Goal: Information Seeking & Learning: Learn about a topic

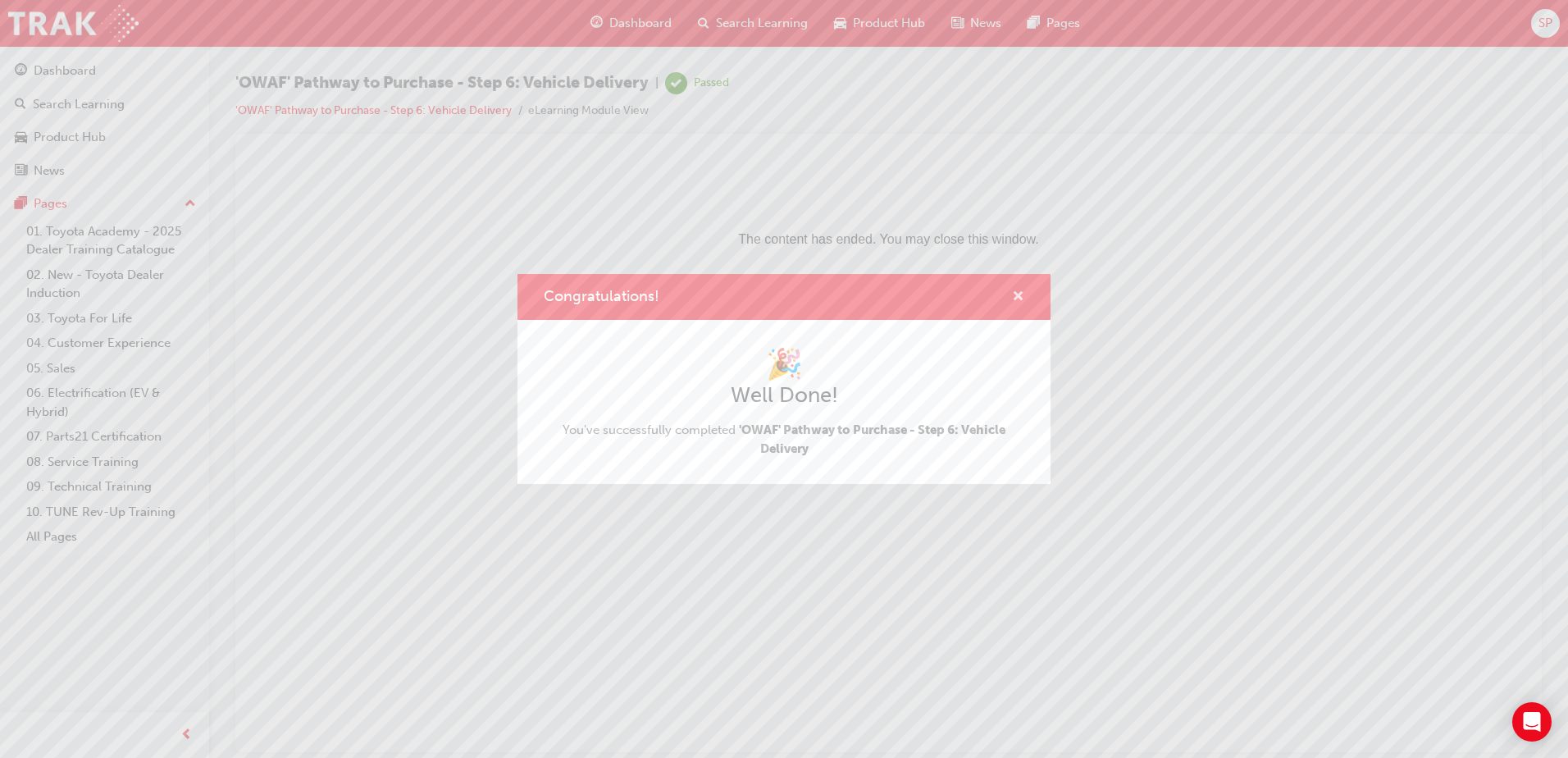
click at [1020, 293] on span "cross-icon" at bounding box center [1018, 297] width 13 height 15
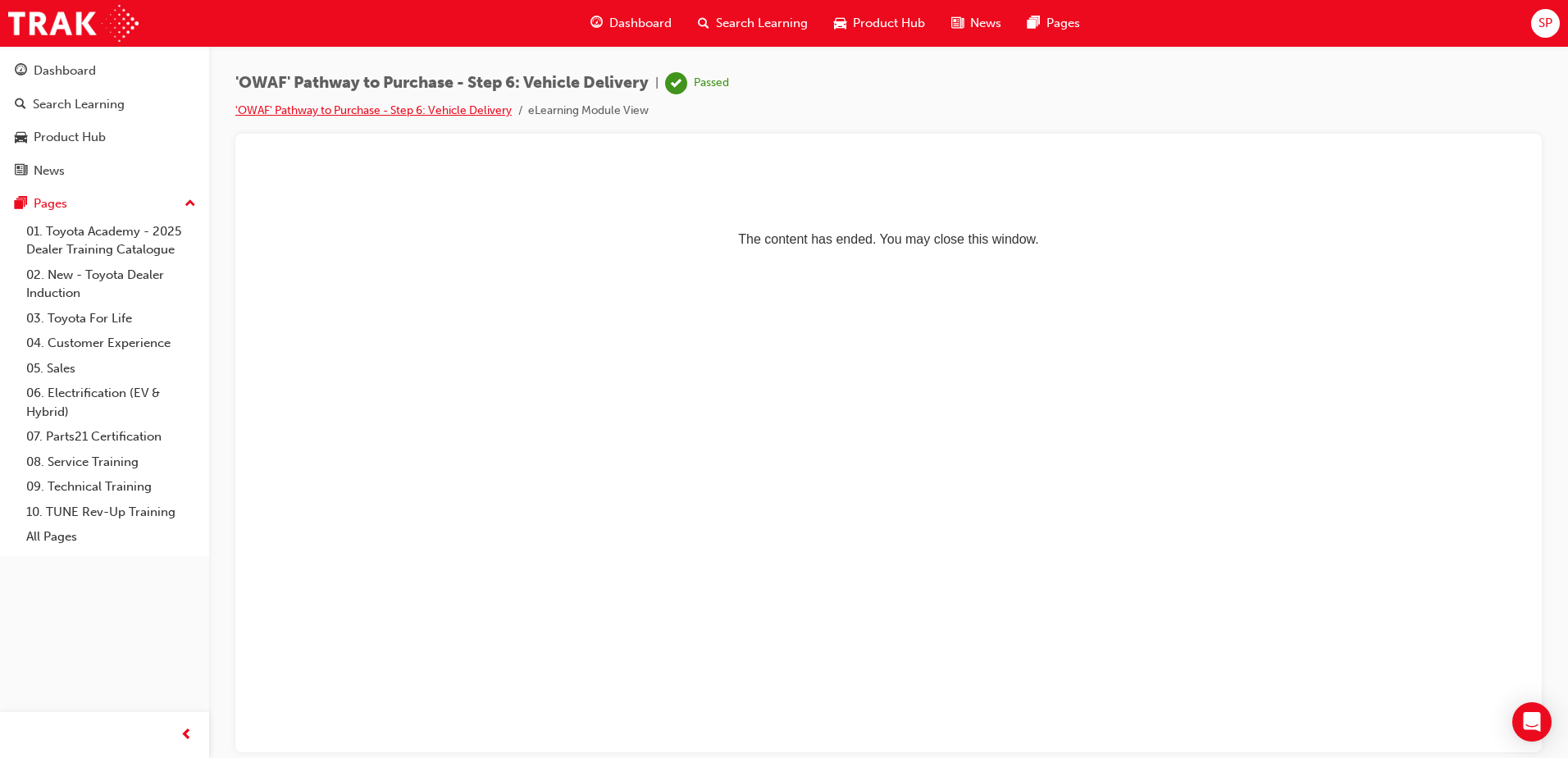
click at [430, 109] on link "'OWAF' Pathway to Purchase - Step 6: Vehicle Delivery" at bounding box center [373, 110] width 276 height 14
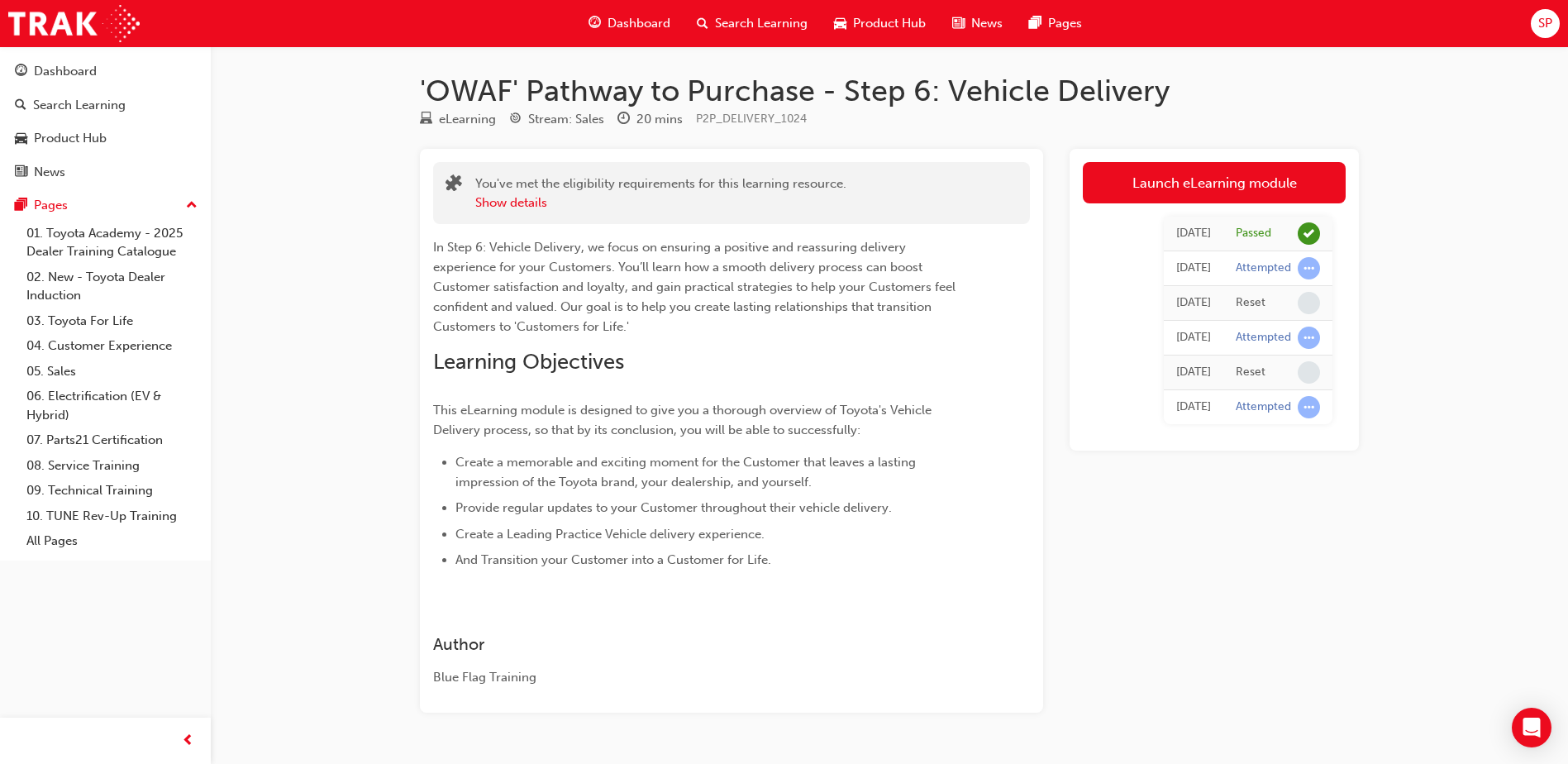
click at [751, 33] on div "Search Learning" at bounding box center [752, 24] width 137 height 34
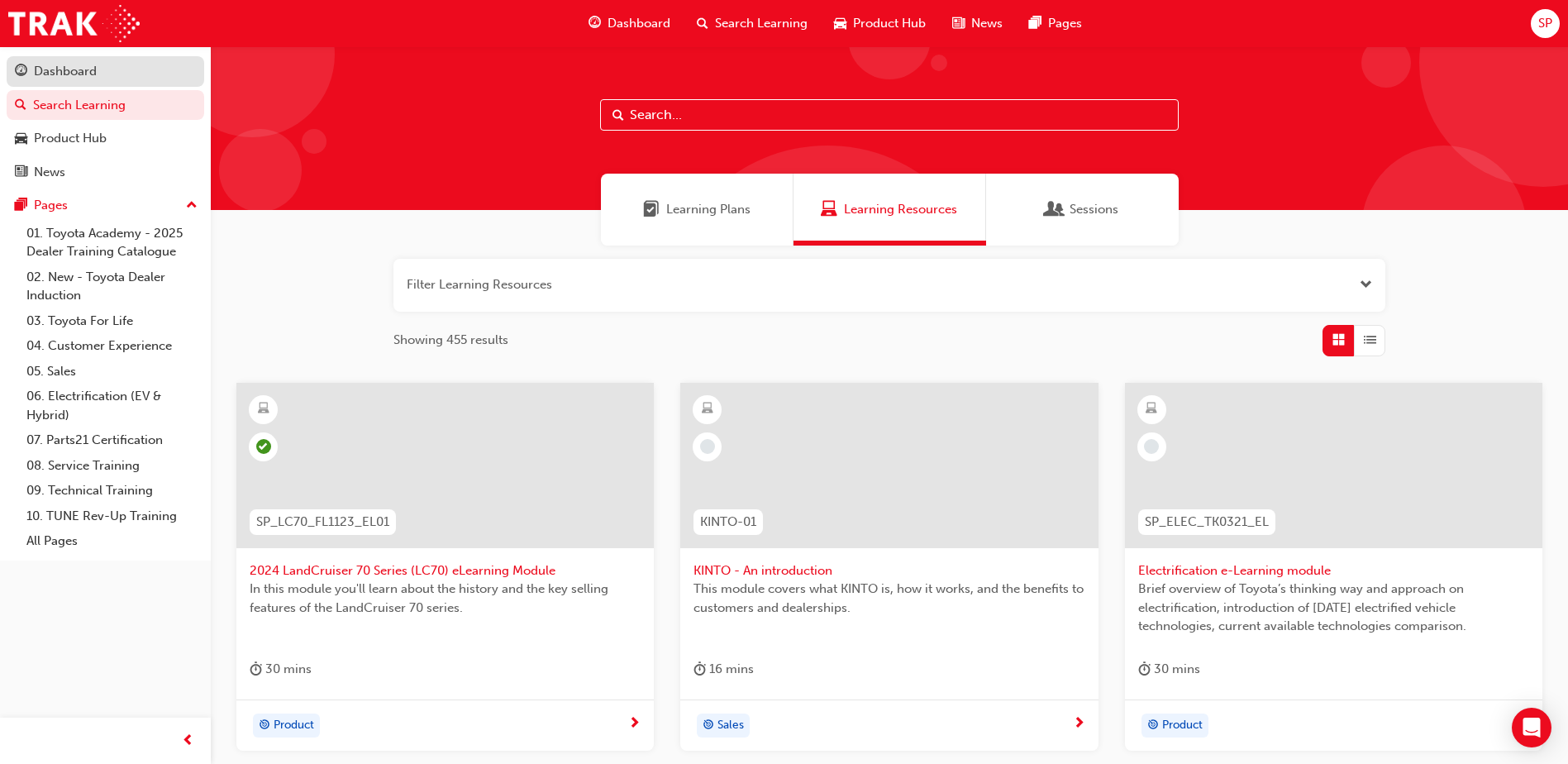
click at [114, 71] on div "Dashboard" at bounding box center [105, 71] width 181 height 21
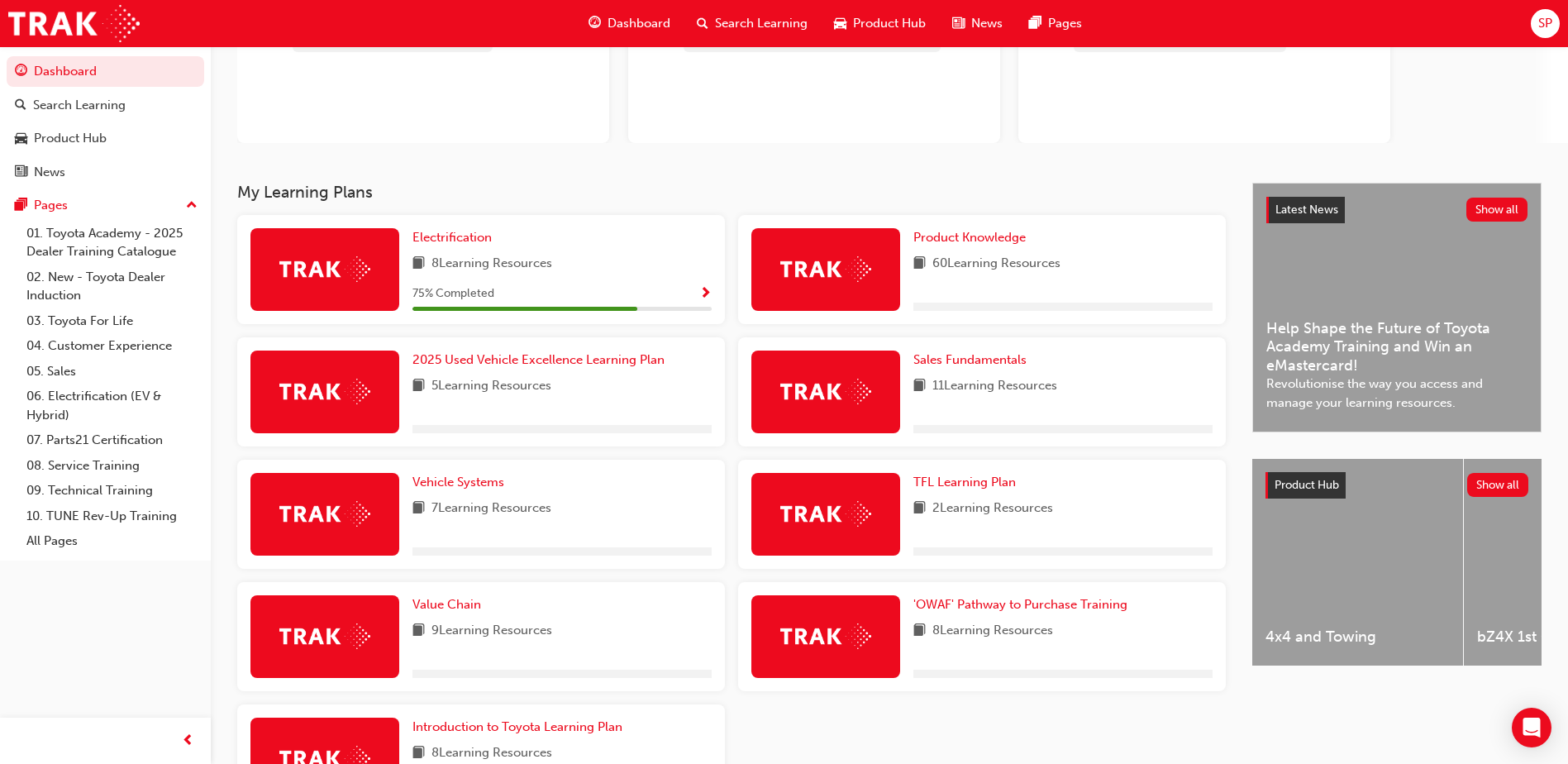
scroll to position [310, 0]
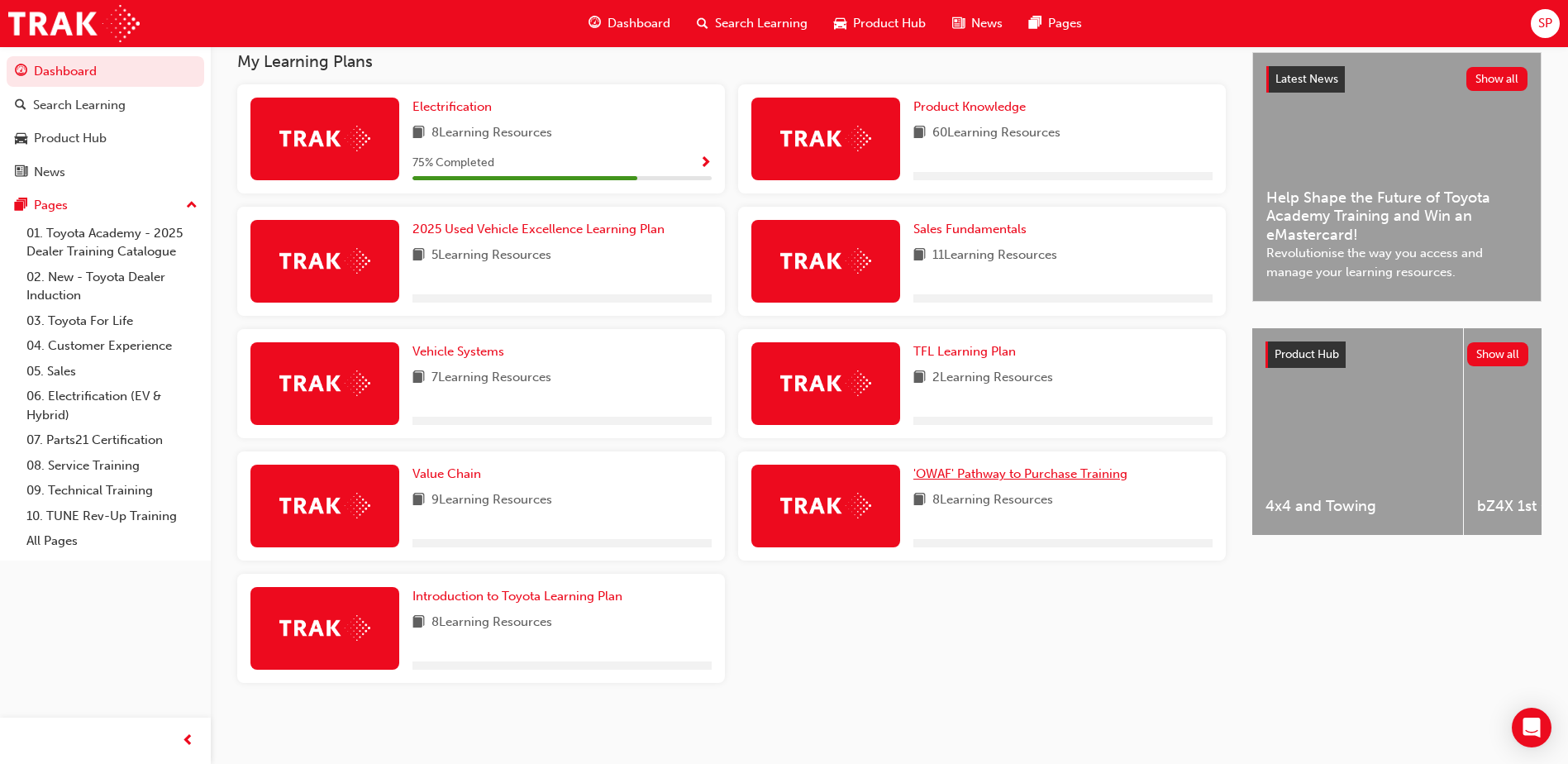
click at [990, 473] on span "'OWAF' Pathway to Purchase Training" at bounding box center [1021, 473] width 214 height 15
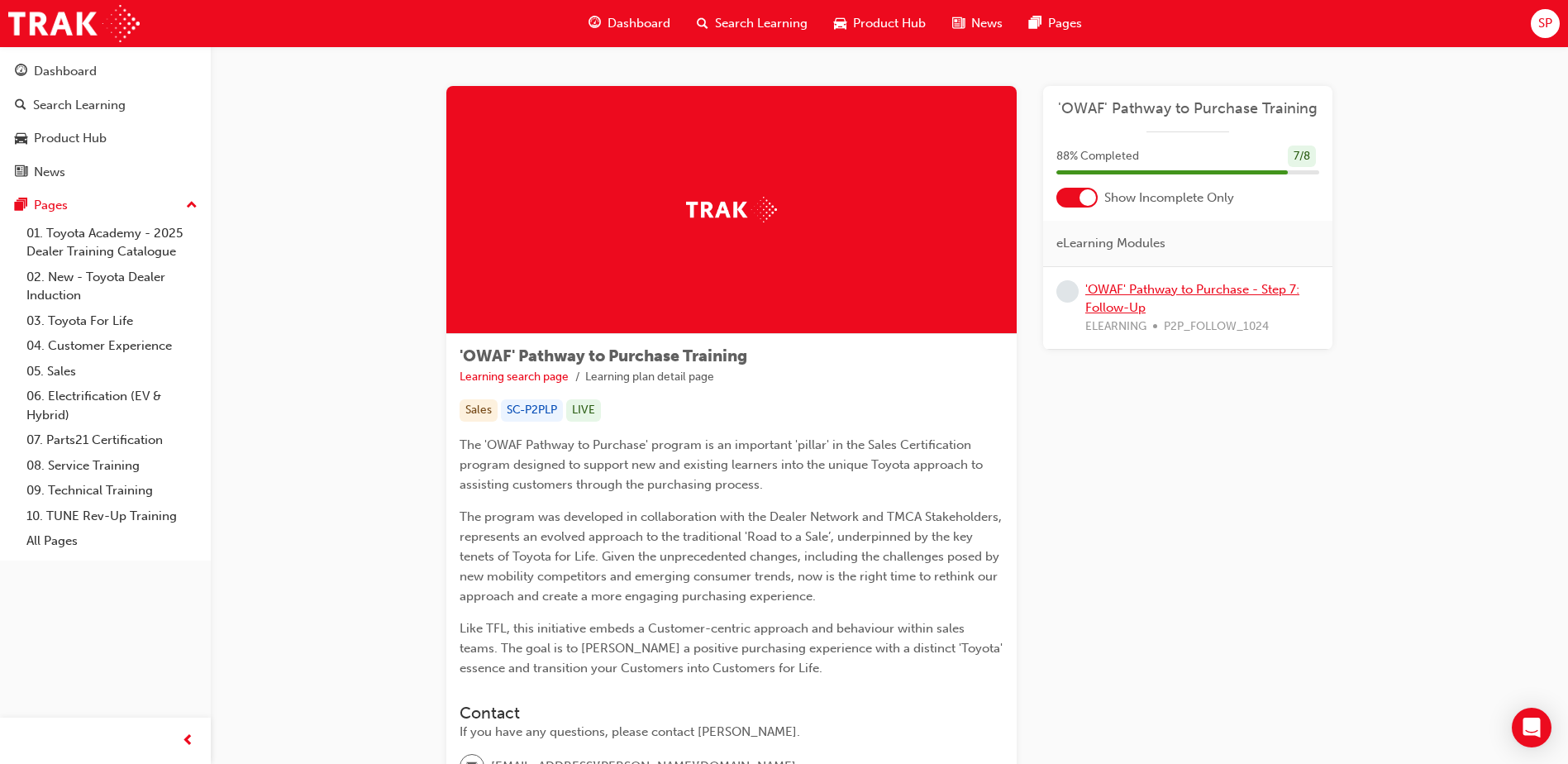
click at [1124, 308] on link "'OWAF' Pathway to Purchase - Step 7: Follow-Up" at bounding box center [1192, 299] width 214 height 34
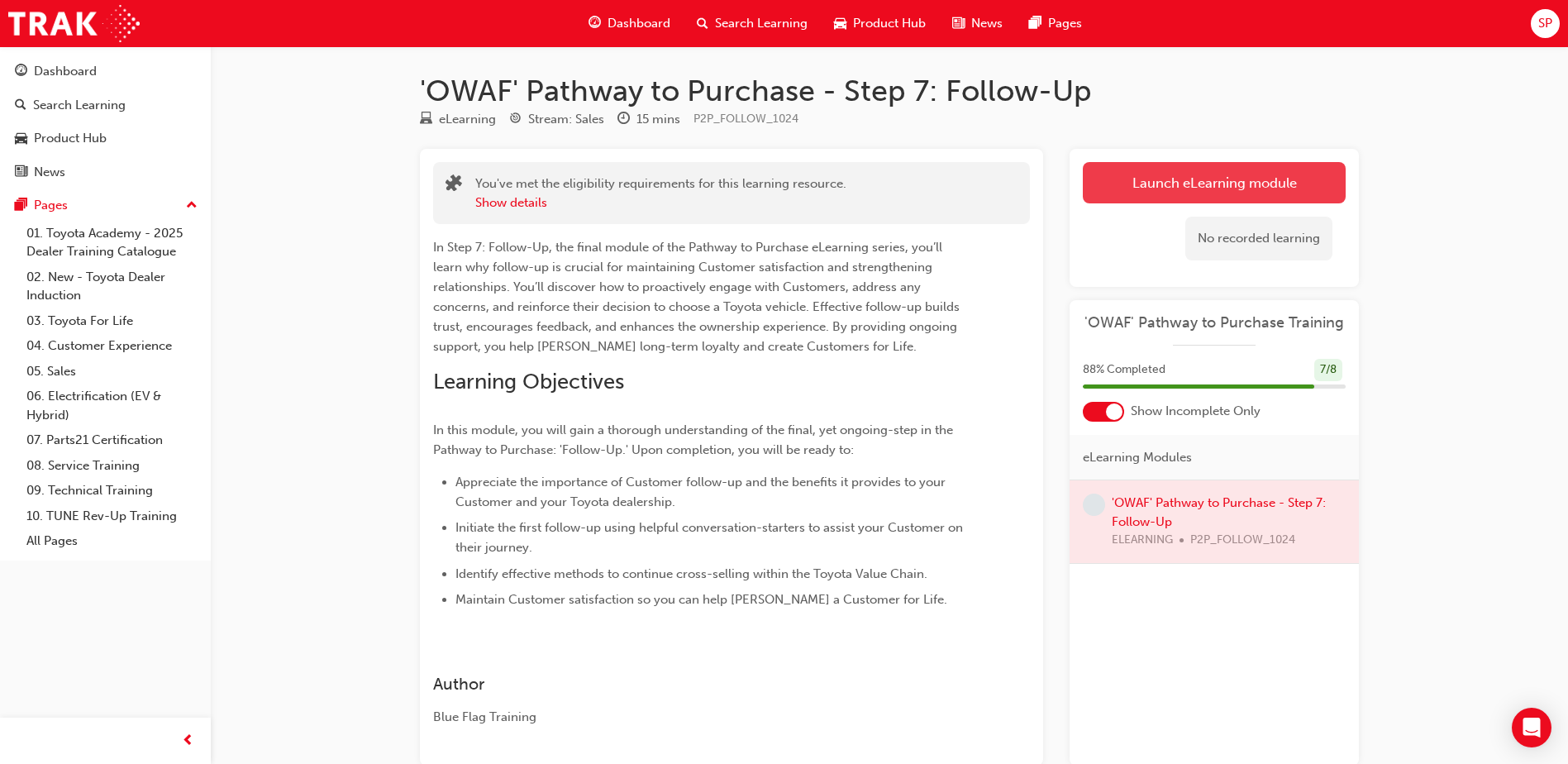
click at [1162, 199] on link "Launch eLearning module" at bounding box center [1214, 182] width 262 height 41
